Goal: Task Accomplishment & Management: Use online tool/utility

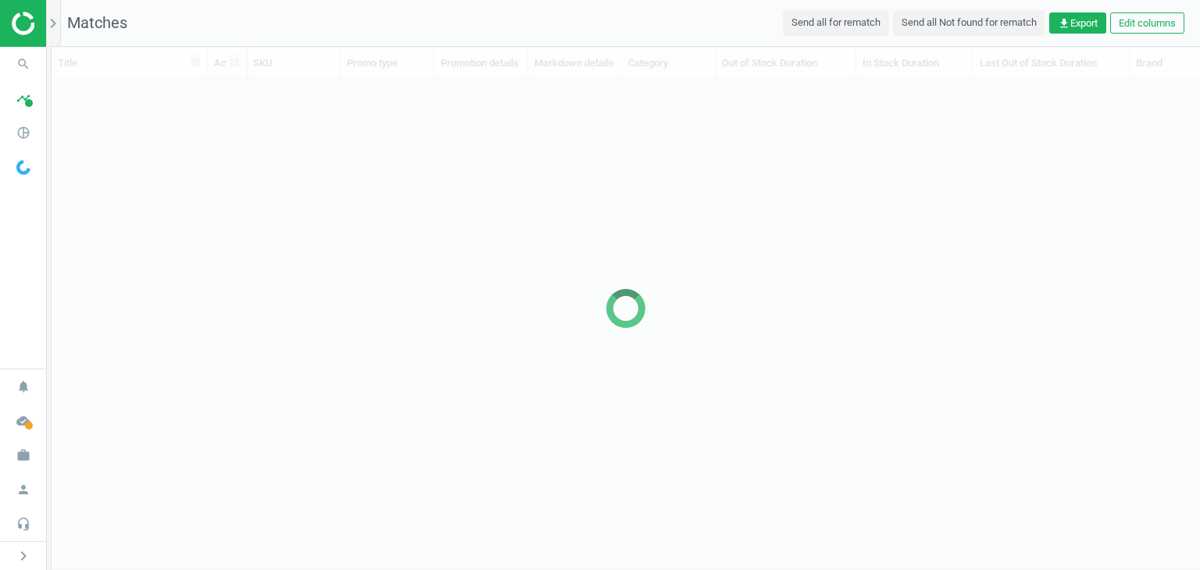
scroll to position [438, 1136]
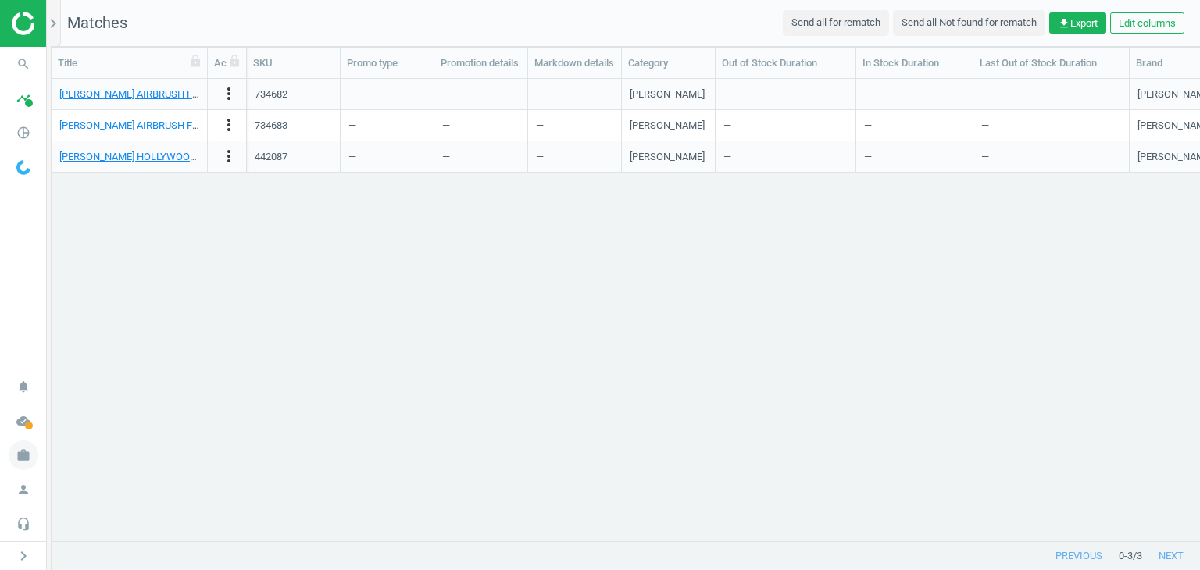
click at [33, 452] on icon "work" at bounding box center [24, 456] width 30 height 30
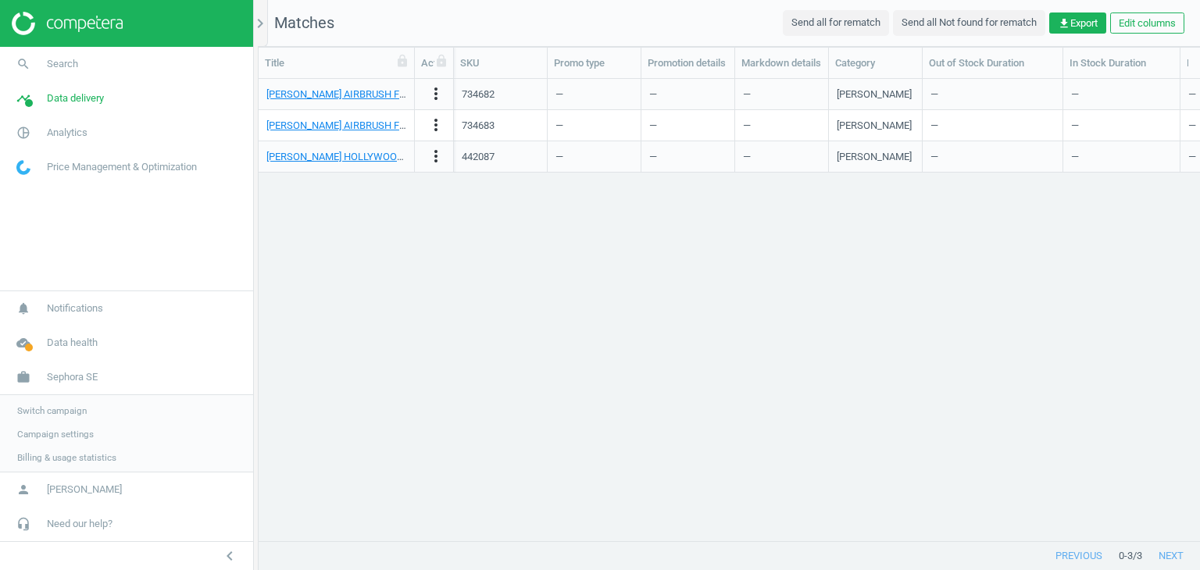
scroll to position [12, 12]
copy div "734682"
drag, startPoint x: 510, startPoint y: 91, endPoint x: 461, endPoint y: 91, distance: 49.2
click at [461, 91] on div "734682" at bounding box center [501, 94] width 94 height 31
drag, startPoint x: 512, startPoint y: 126, endPoint x: 459, endPoint y: 121, distance: 53.3
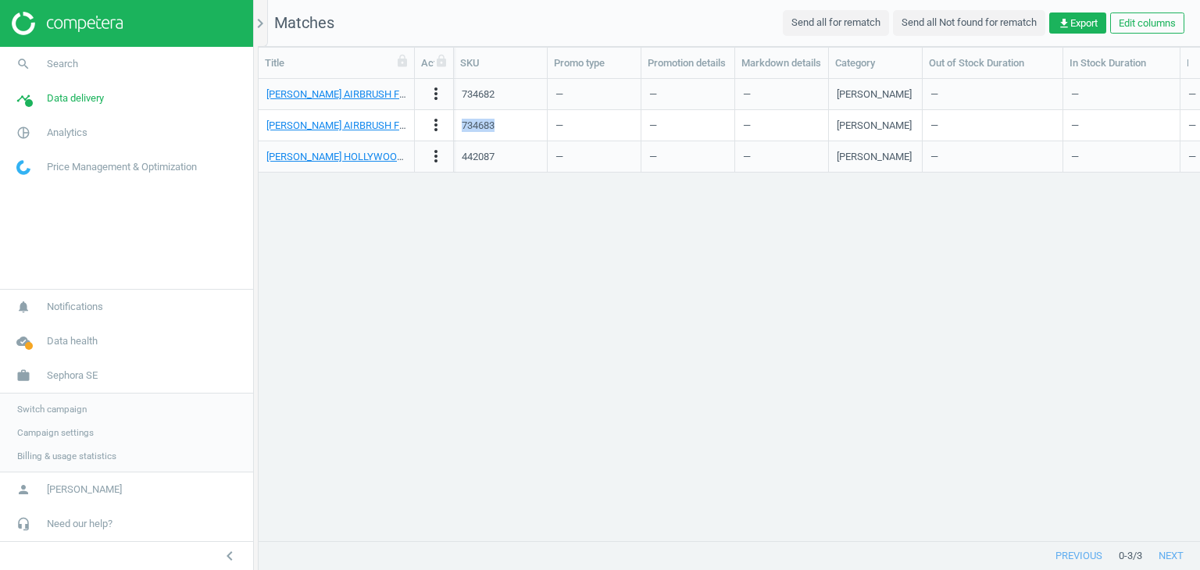
click at [459, 121] on div "734683" at bounding box center [501, 125] width 94 height 31
copy div "734683"
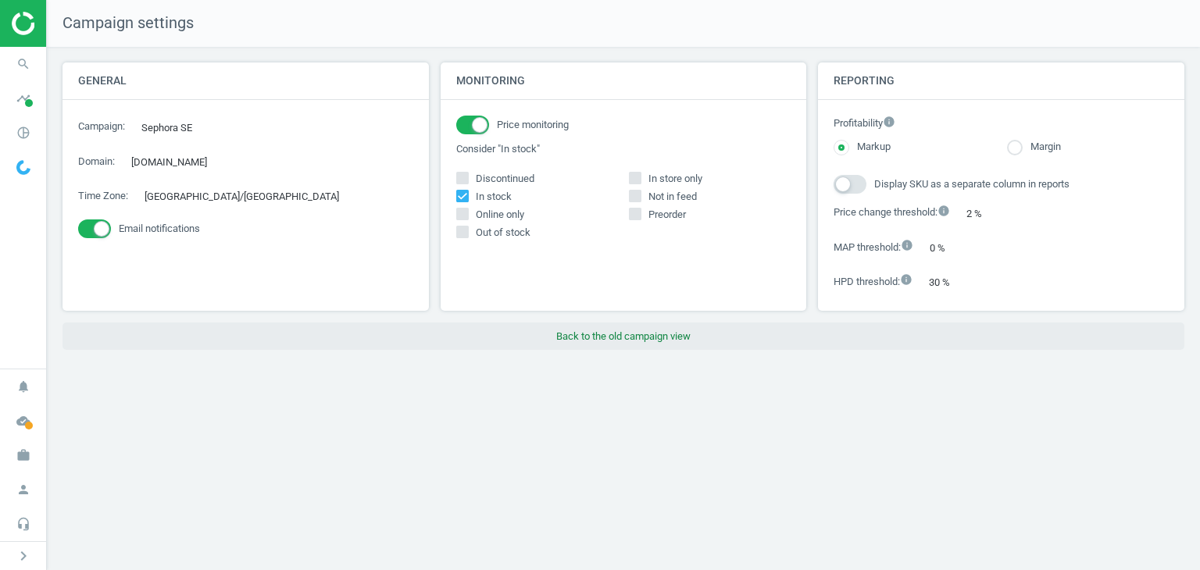
click at [591, 338] on button "Back to the old campaign view" at bounding box center [623, 337] width 1122 height 28
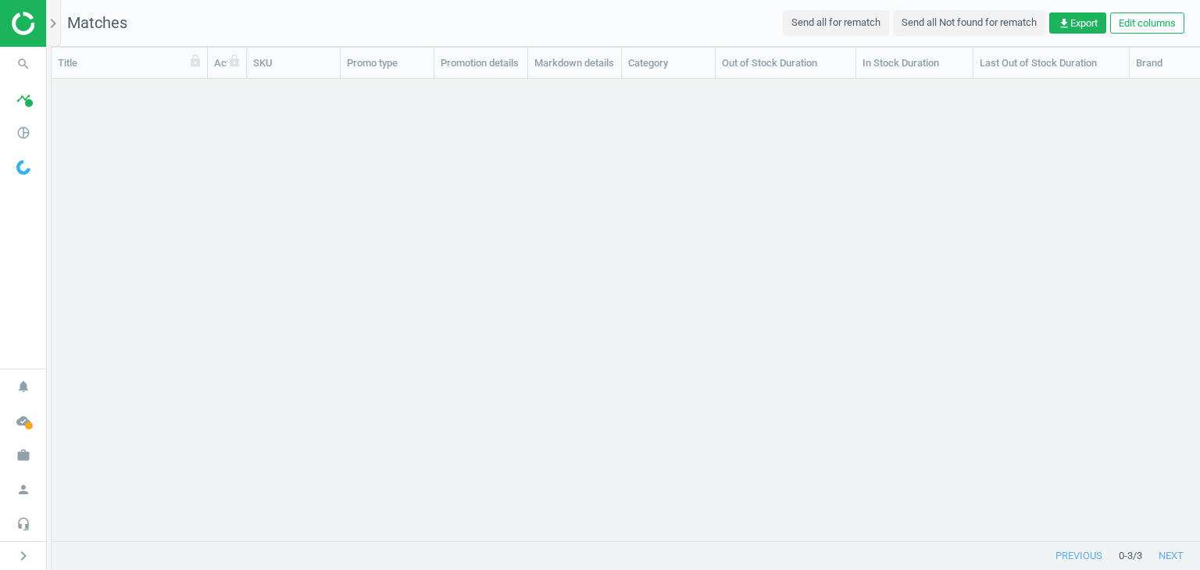
scroll to position [438, 1136]
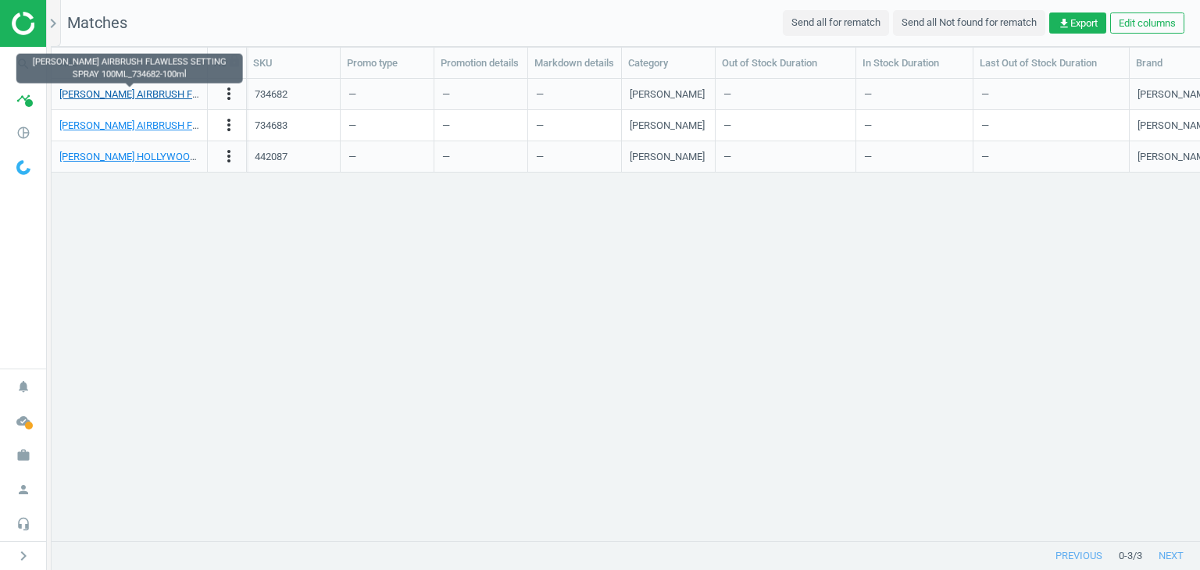
click at [170, 90] on link "[PERSON_NAME] AIRBRUSH FLAWLESS SETTING SPRAY 100ML_734682-100ml" at bounding box center [236, 94] width 355 height 12
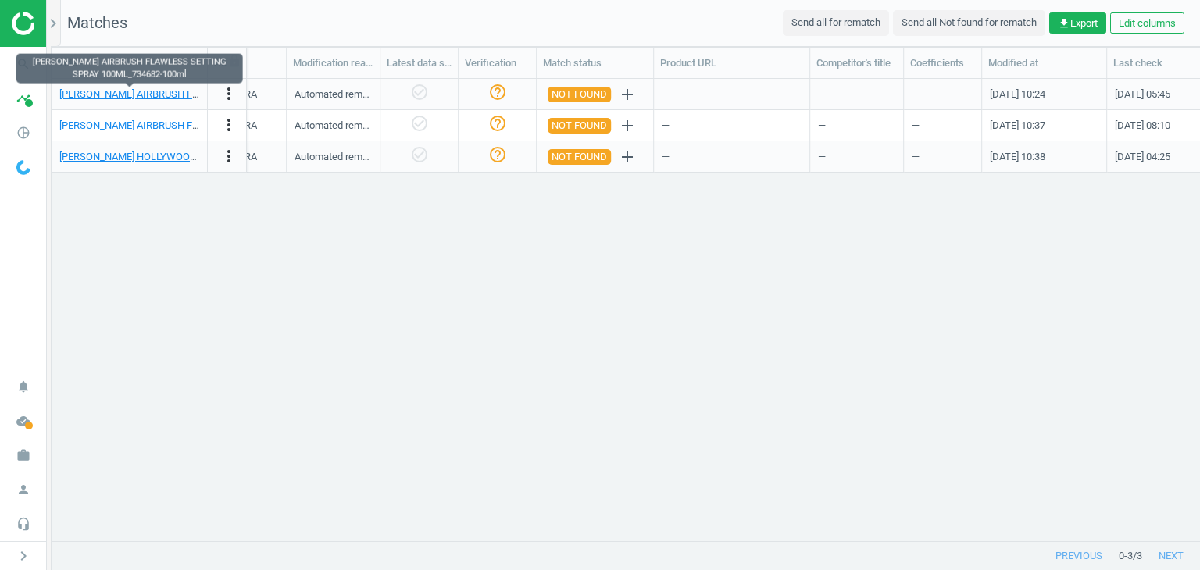
scroll to position [0, 1531]
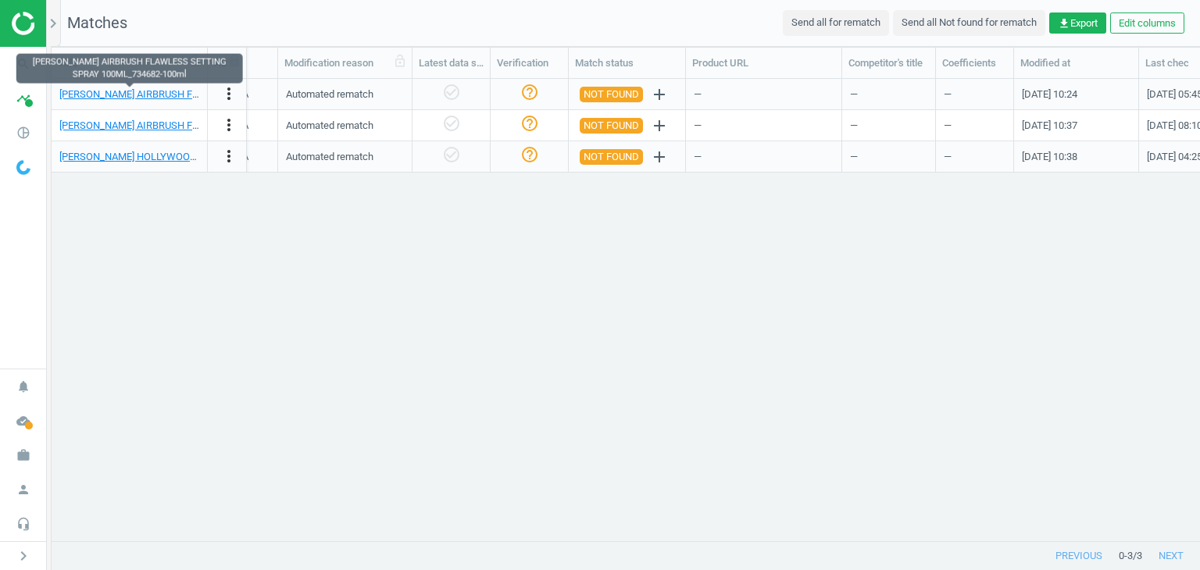
drag, startPoint x: 373, startPoint y: 61, endPoint x: 455, endPoint y: 59, distance: 82.1
click at [420, 59] on div at bounding box center [412, 63] width 16 height 30
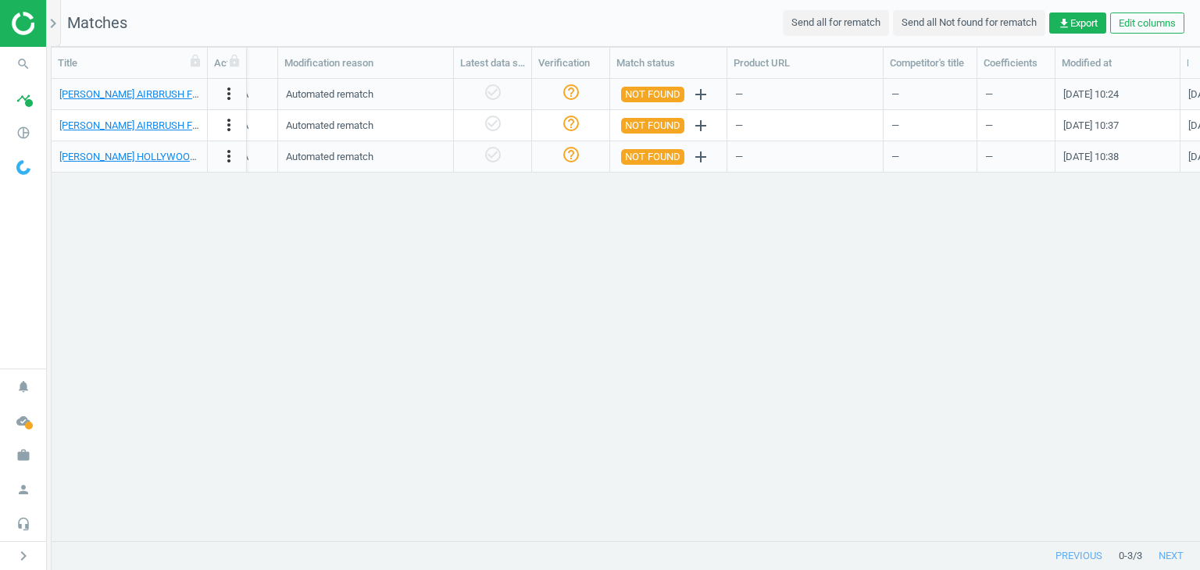
click at [1139, 292] on div "CHARLOTTE TILBURY AIRBRUSH FLAWLESS SETTING SPRAY 100ML_734682-100ml more_vert …" at bounding box center [626, 304] width 1148 height 450
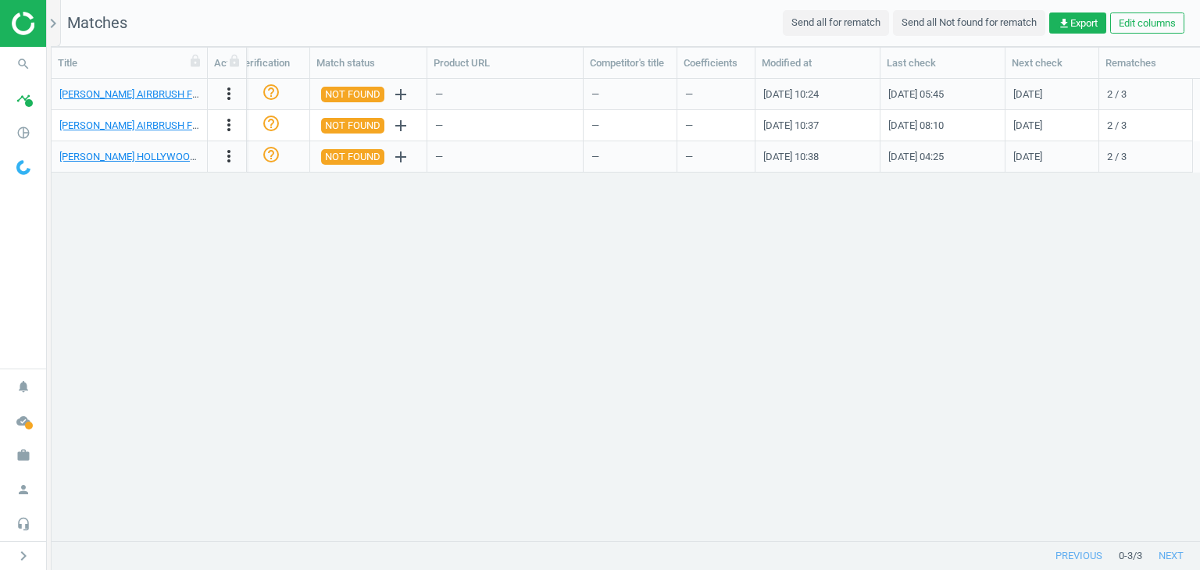
click at [1138, 285] on div "CHARLOTTE TILBURY AIRBRUSH FLAWLESS SETTING SPRAY 100ML_734682-100ml more_vert …" at bounding box center [626, 304] width 1148 height 450
